Goal: Connect with others: Connect with others

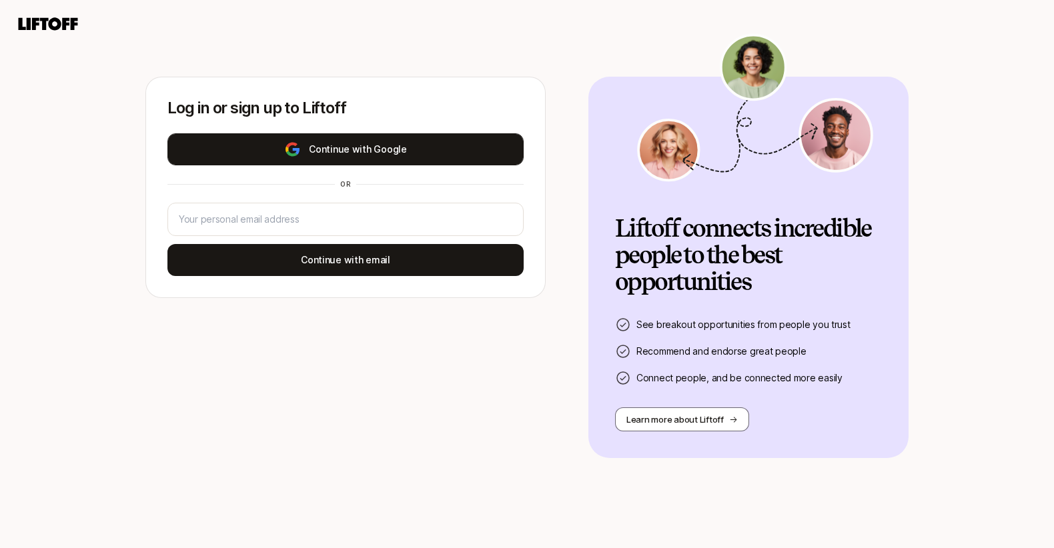
click at [464, 153] on button "Continue with Google" at bounding box center [345, 149] width 356 height 32
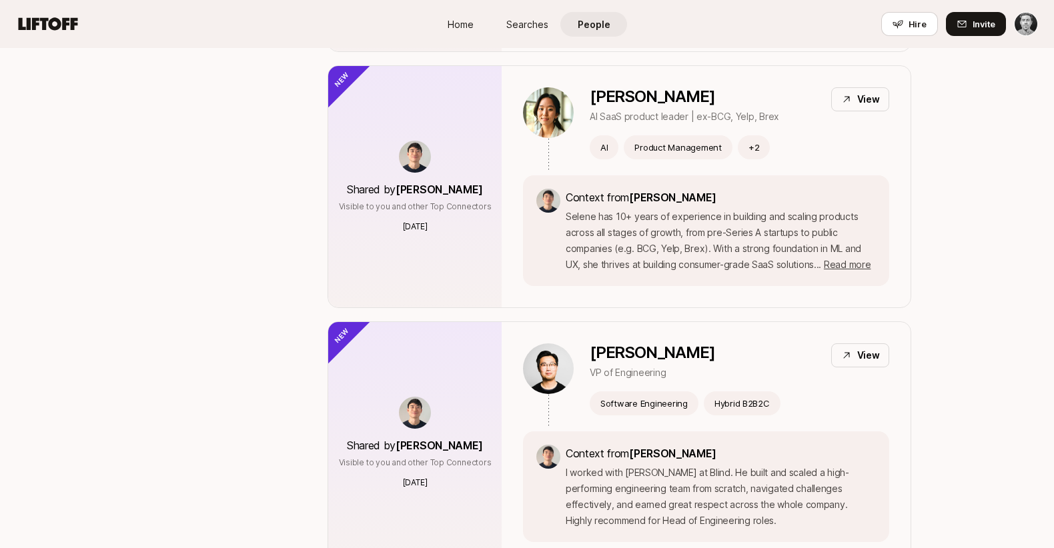
scroll to position [3096, 0]
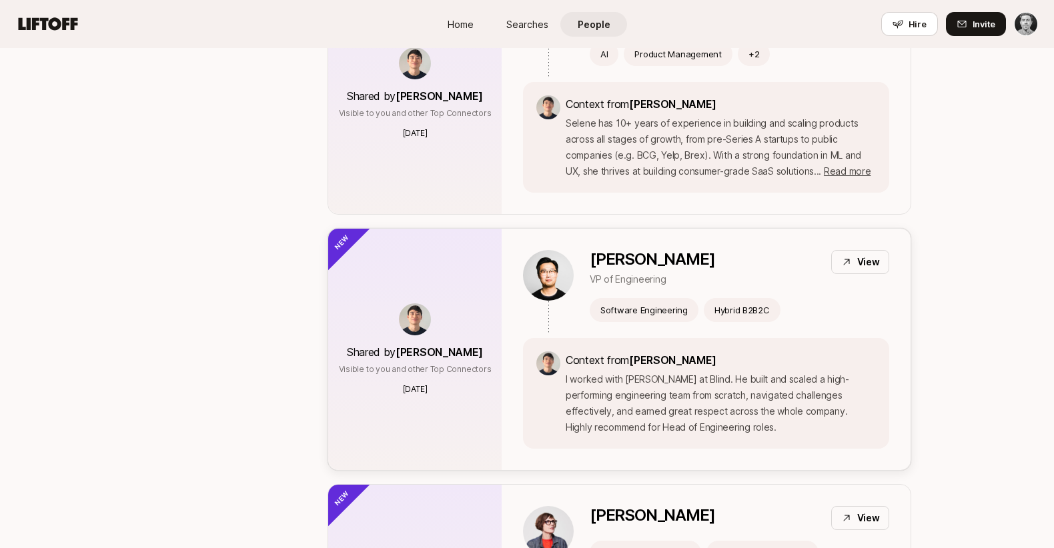
click at [837, 298] on div "Software Engineering Hybrid B2B2C" at bounding box center [740, 310] width 300 height 24
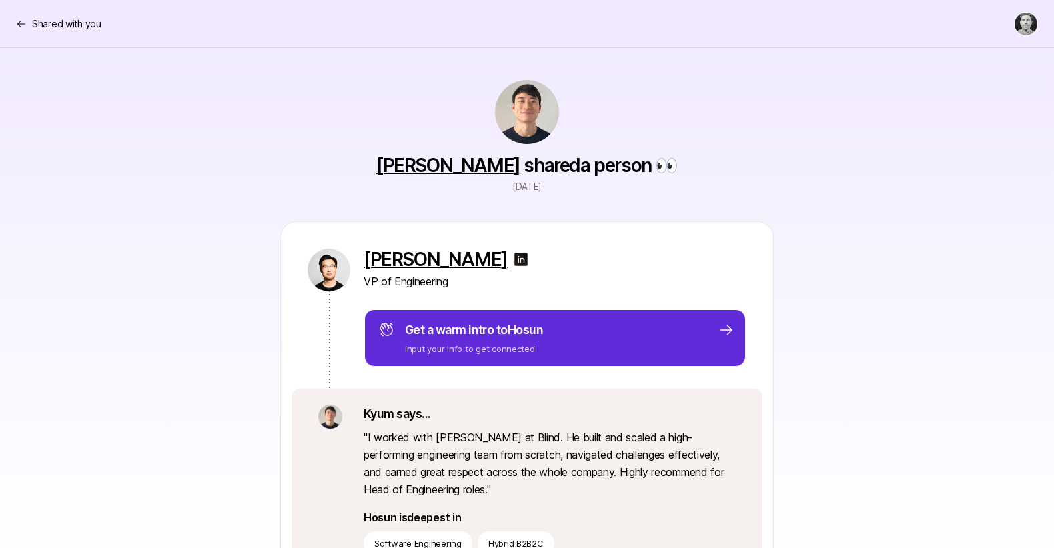
scroll to position [3096, 0]
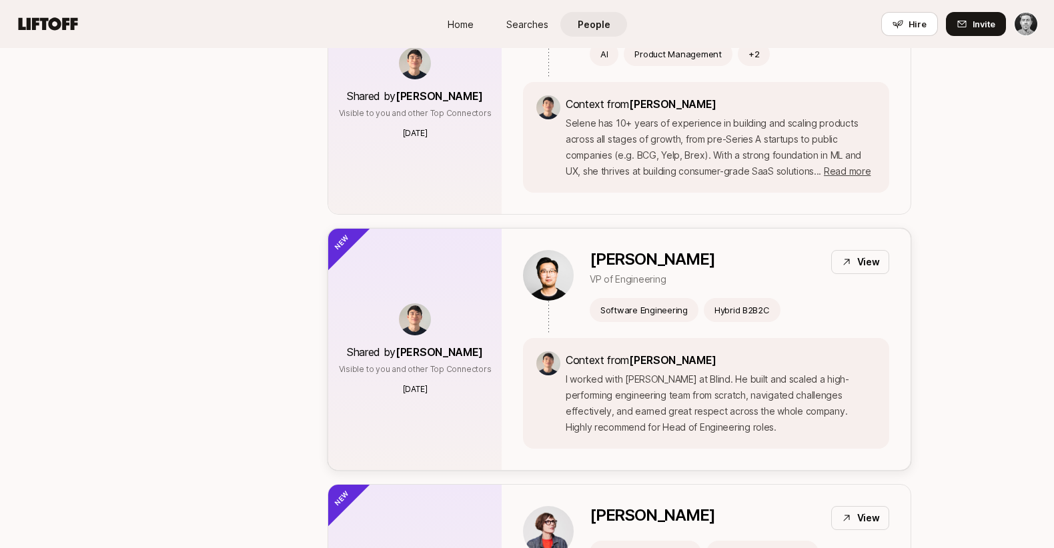
click at [777, 232] on div "[PERSON_NAME] VP of Engineering View Software Engineering Hybrid B2B2C Context …" at bounding box center [706, 350] width 409 height 242
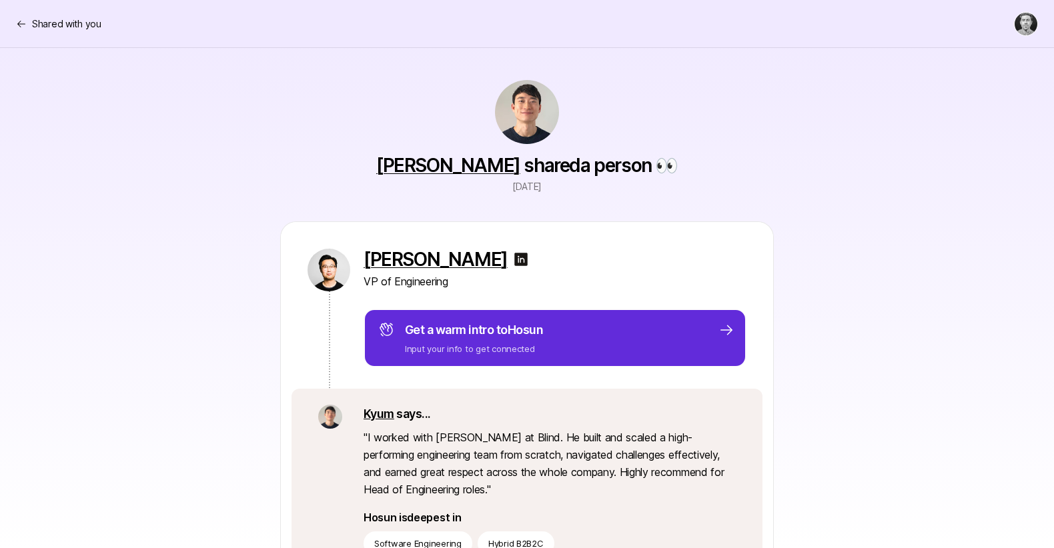
scroll to position [3096, 0]
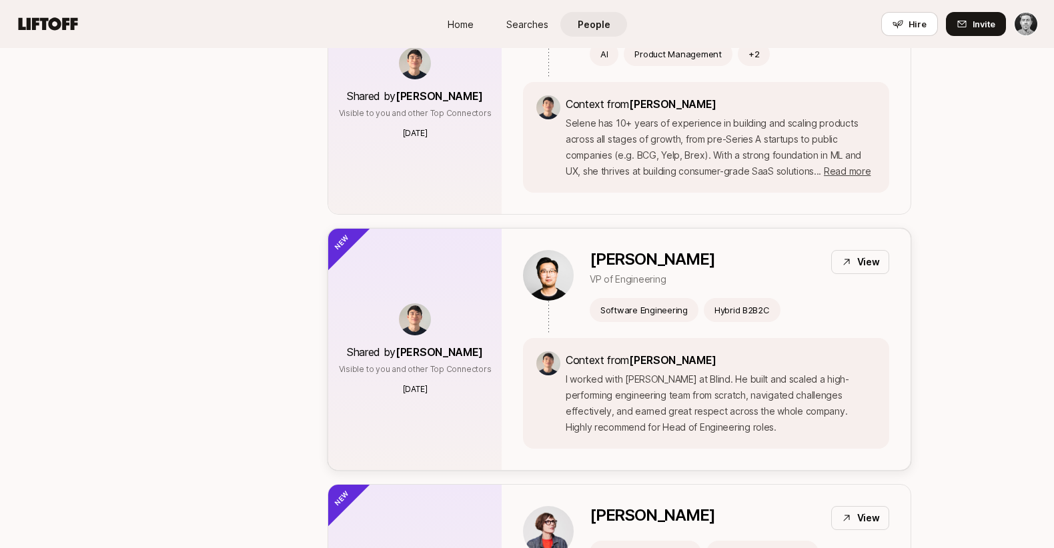
click at [849, 260] on icon at bounding box center [846, 263] width 6 height 6
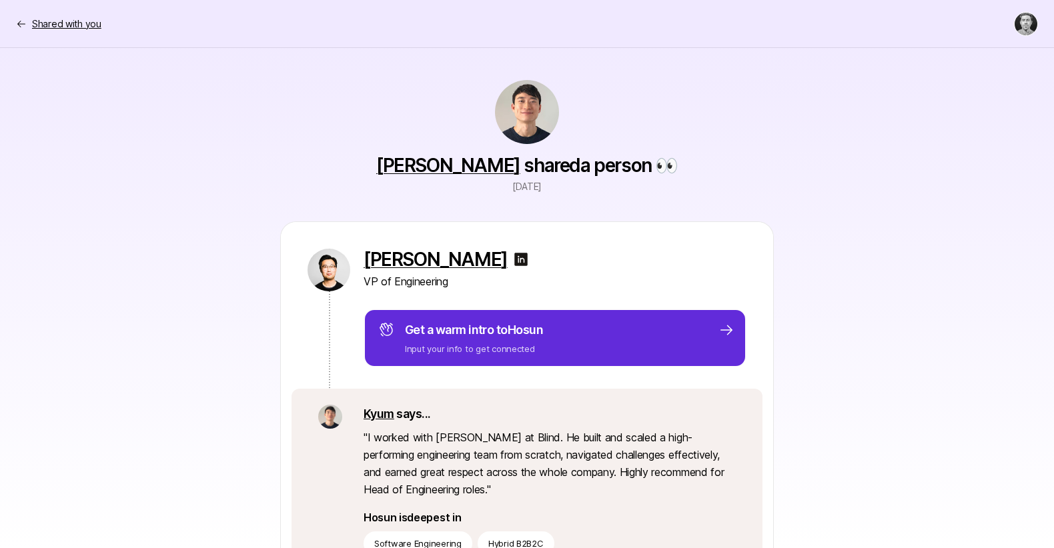
click at [47, 23] on p "Shared with you" at bounding box center [66, 24] width 69 height 16
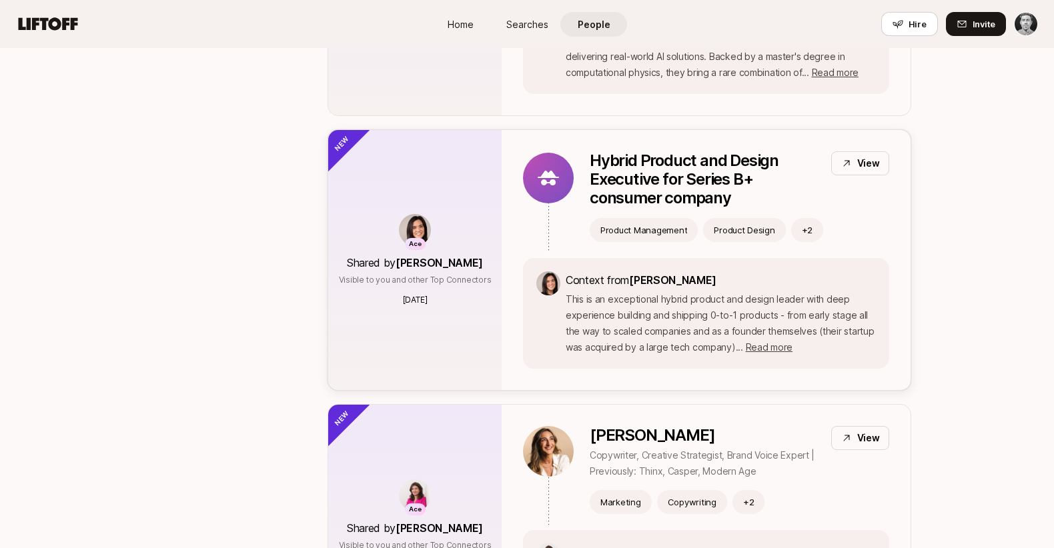
scroll to position [415, 0]
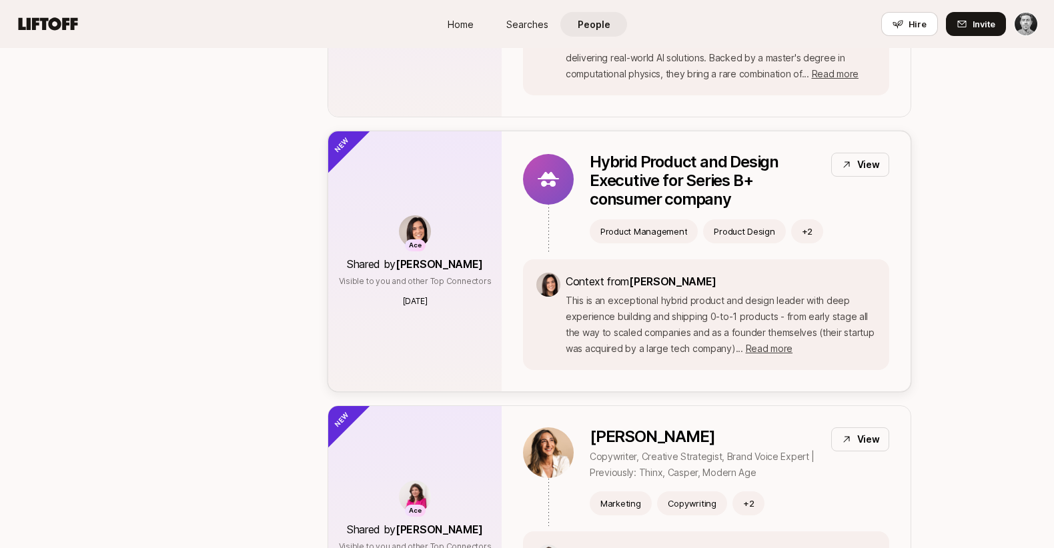
click at [634, 173] on p "Hybrid Product and Design Executive for Series B+ consumer company" at bounding box center [705, 181] width 231 height 56
